Goal: Navigation & Orientation: Find specific page/section

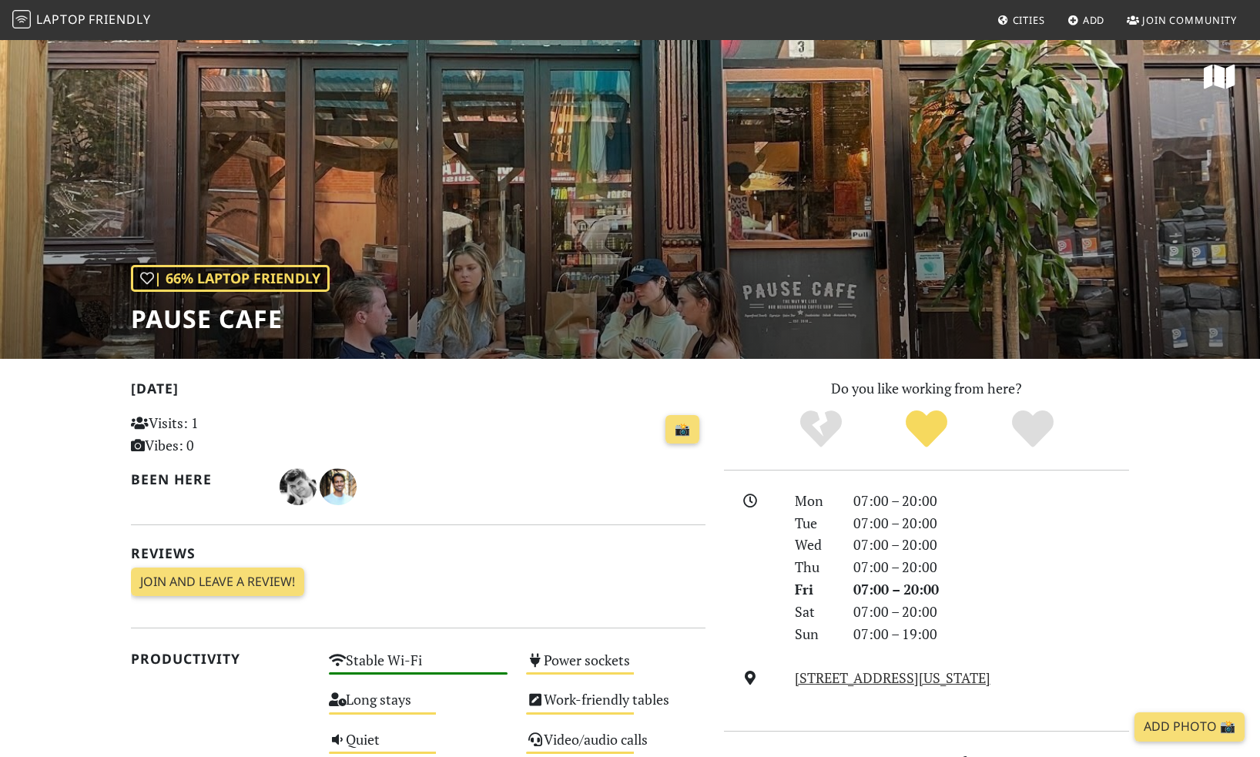
click at [1016, 17] on span "Cities" at bounding box center [1028, 20] width 32 height 14
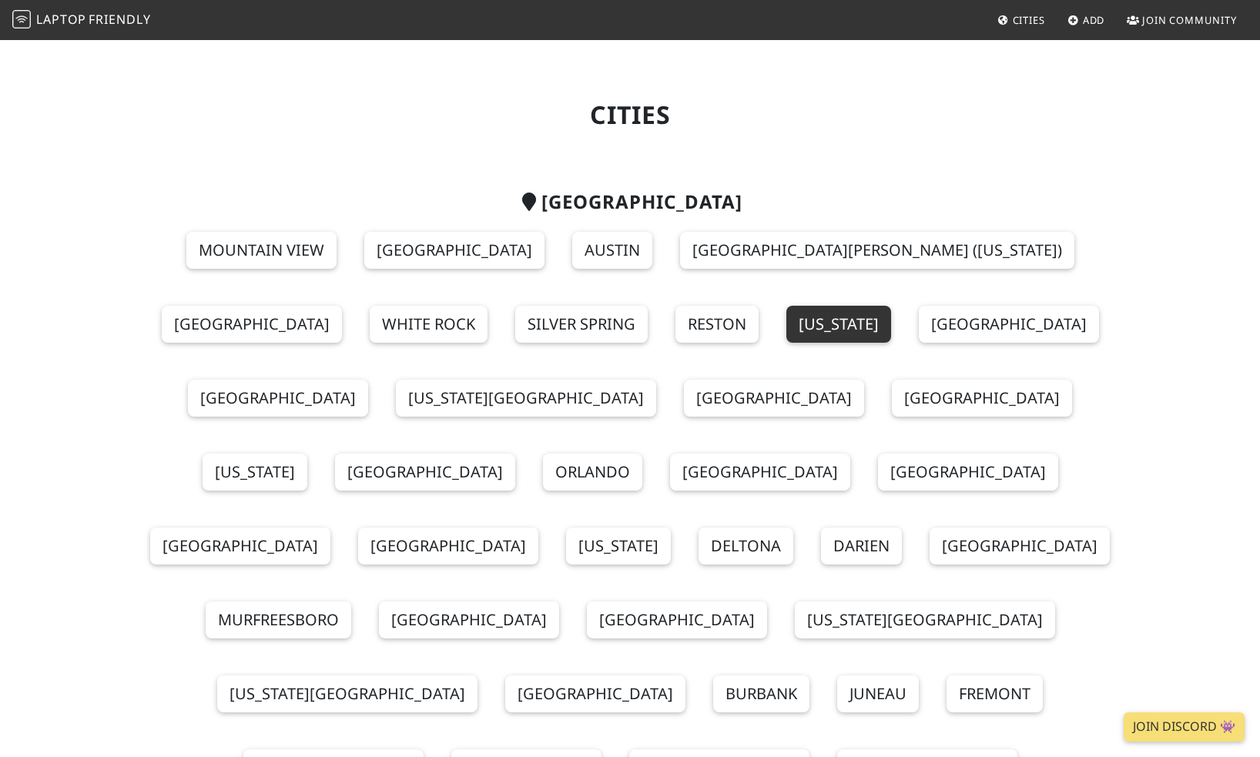
click at [786, 335] on link "[US_STATE]" at bounding box center [838, 324] width 105 height 37
